Goal: Check status

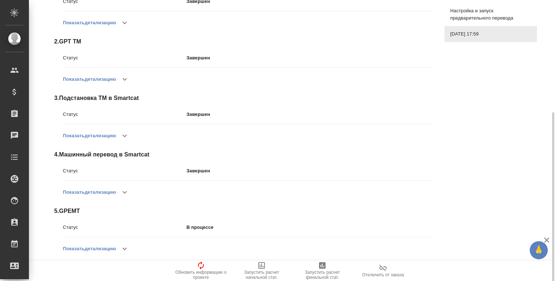
scroll to position [170, 0]
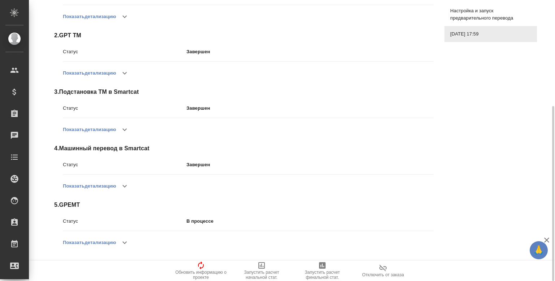
click at [124, 238] on icon "button" at bounding box center [124, 242] width 9 height 9
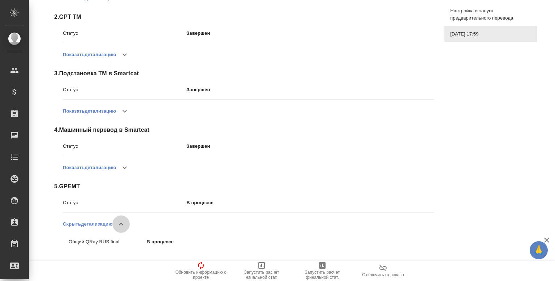
click at [125, 216] on button "button" at bounding box center [120, 223] width 17 height 17
click at [125, 168] on icon "button" at bounding box center [124, 167] width 9 height 9
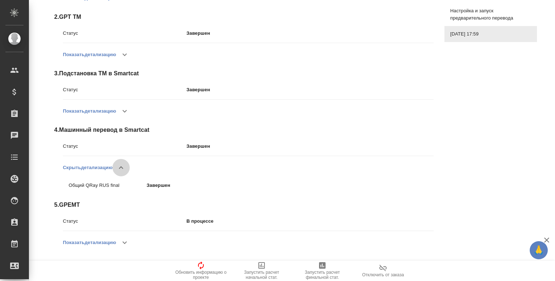
click at [125, 168] on icon "button" at bounding box center [121, 167] width 9 height 9
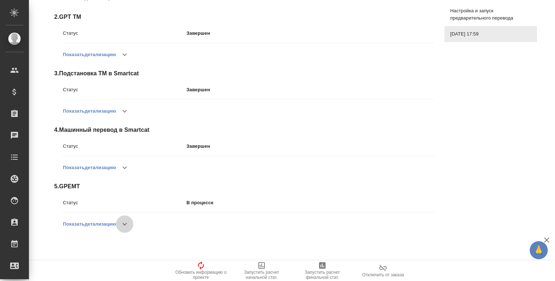
click at [127, 225] on icon "button" at bounding box center [124, 224] width 9 height 9
click at [127, 225] on button "button" at bounding box center [120, 223] width 17 height 17
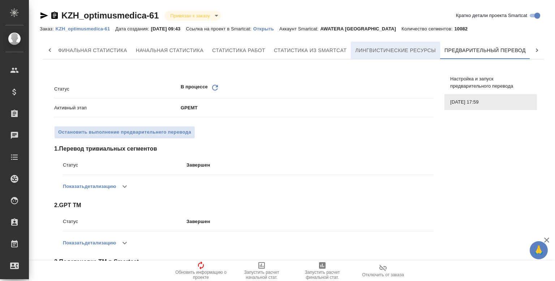
scroll to position [0, 90]
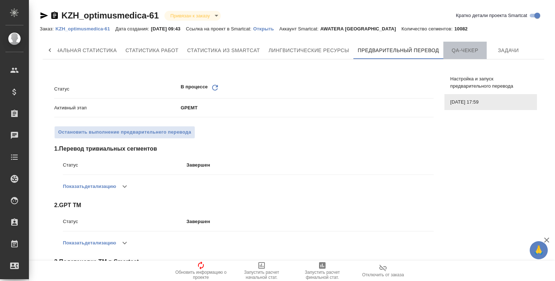
click at [461, 48] on span "QA-чекер" at bounding box center [465, 50] width 35 height 9
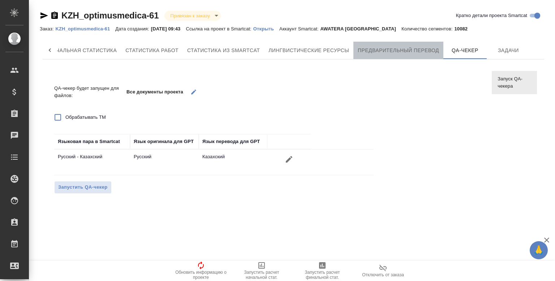
click at [399, 49] on span "Предварительный перевод" at bounding box center [398, 50] width 81 height 9
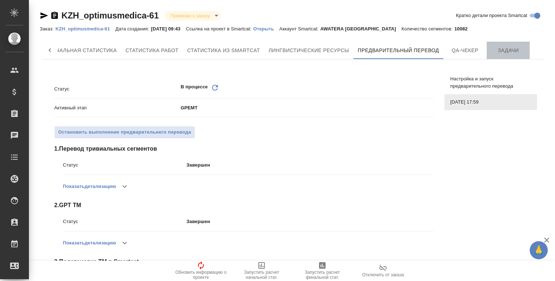
click at [499, 44] on button "Задачи" at bounding box center [508, 50] width 43 height 17
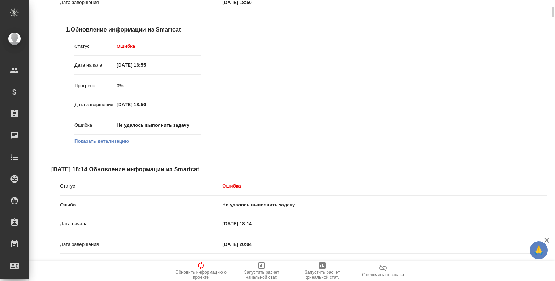
scroll to position [152, 0]
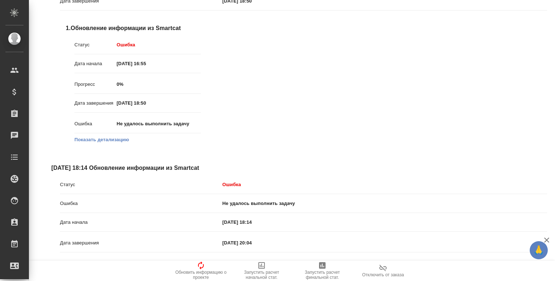
click at [108, 142] on button "Показать детализацию" at bounding box center [101, 139] width 55 height 7
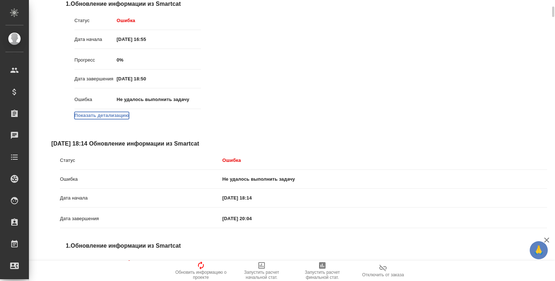
click at [328, 102] on div "Статус Ошибка Ошибка Не удалось выполнить задачу Дата начала [DATE] 16:55 Дата …" at bounding box center [303, 22] width 487 height 221
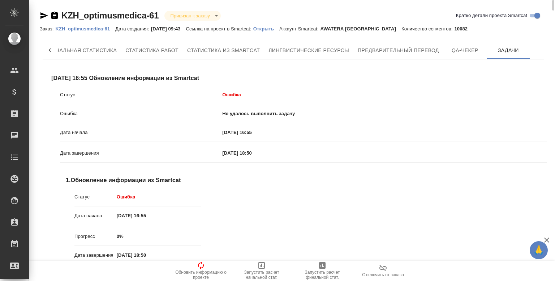
scroll to position [0, 0]
click at [399, 51] on span "Предварительный перевод" at bounding box center [398, 50] width 81 height 9
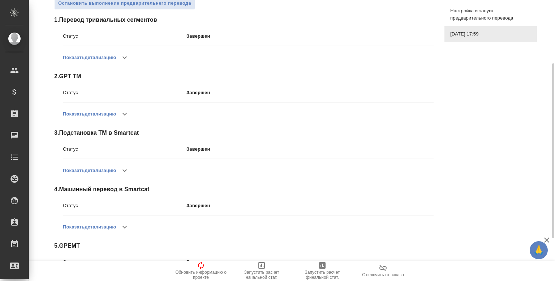
scroll to position [170, 0]
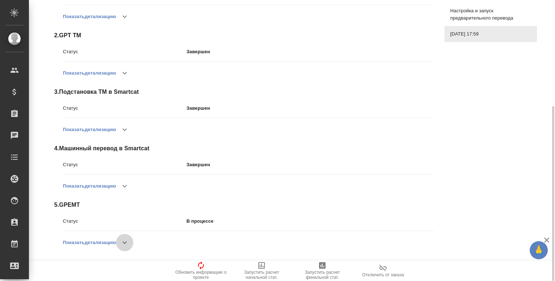
click at [125, 243] on icon "button" at bounding box center [124, 242] width 9 height 9
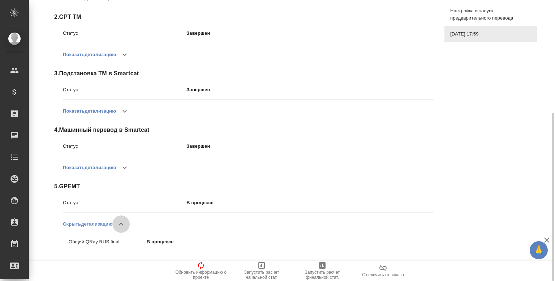
click at [120, 224] on icon "button" at bounding box center [121, 224] width 9 height 9
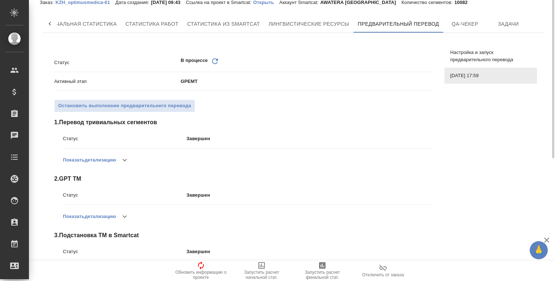
scroll to position [0, 0]
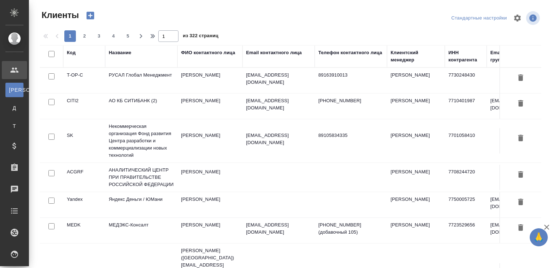
select select "RU"
